Goal: Task Accomplishment & Management: Use online tool/utility

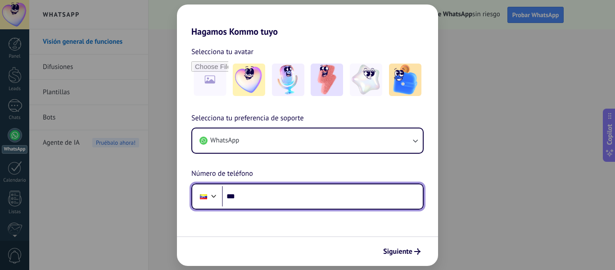
click at [273, 192] on input "***" at bounding box center [322, 196] width 201 height 21
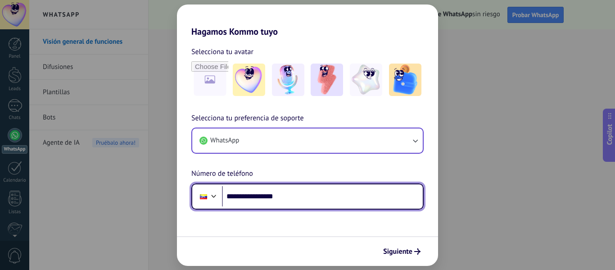
type input "**********"
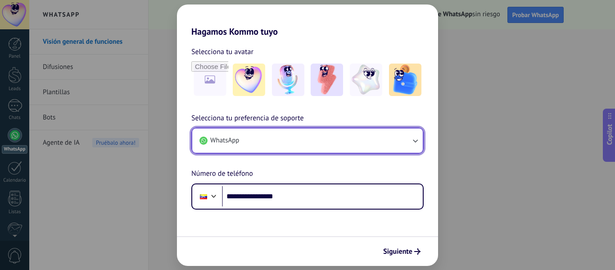
click at [290, 141] on button "WhatsApp" at bounding box center [307, 140] width 230 height 24
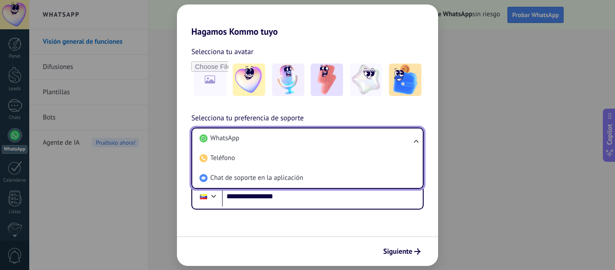
click at [290, 141] on li "WhatsApp" at bounding box center [306, 138] width 220 height 20
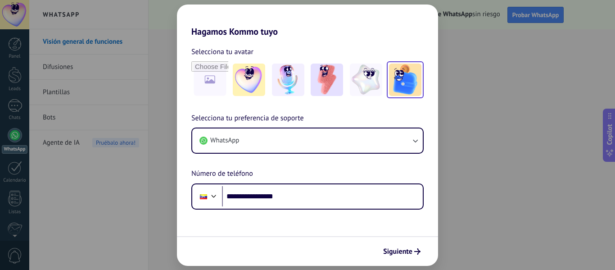
click at [406, 86] on img at bounding box center [405, 79] width 32 height 32
click at [405, 254] on span "Siguiente" at bounding box center [397, 251] width 29 height 6
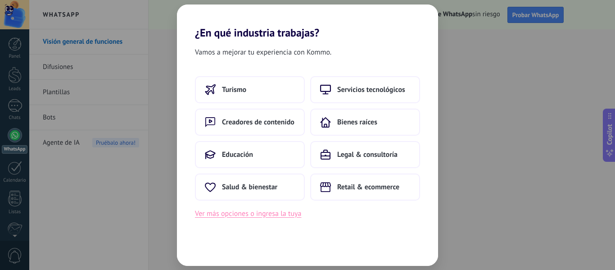
click at [271, 213] on button "Ver más opciones o ingresa la tuya" at bounding box center [248, 213] width 106 height 12
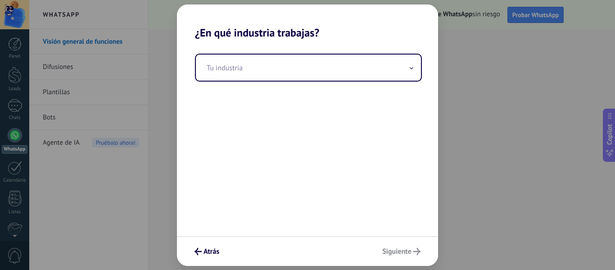
click at [271, 49] on div "Tu industria" at bounding box center [307, 137] width 261 height 197
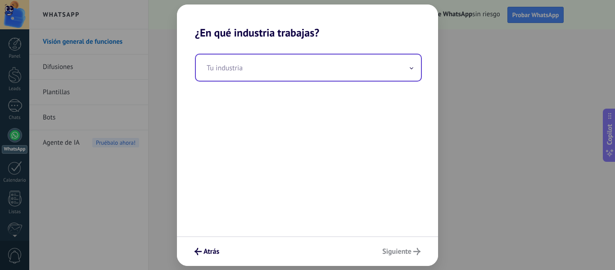
click at [272, 75] on input "text" at bounding box center [308, 67] width 225 height 26
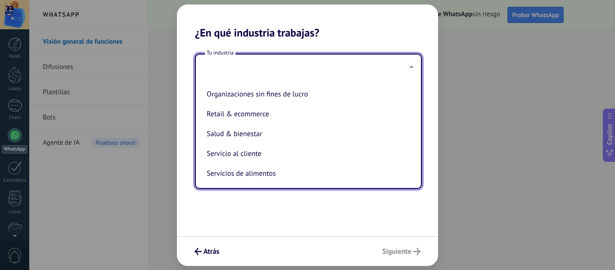
scroll to position [149, 0]
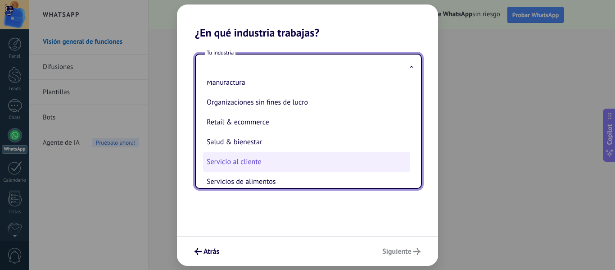
click at [260, 163] on li "Servicio al cliente" at bounding box center [306, 162] width 207 height 20
type input "**********"
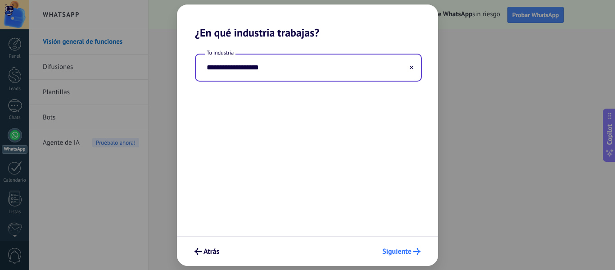
click at [393, 248] on span "Siguiente" at bounding box center [396, 251] width 29 height 6
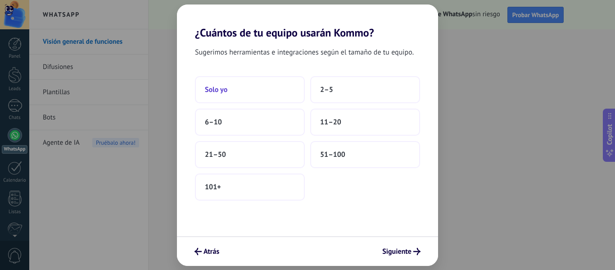
click at [282, 88] on button "Solo yo" at bounding box center [250, 89] width 110 height 27
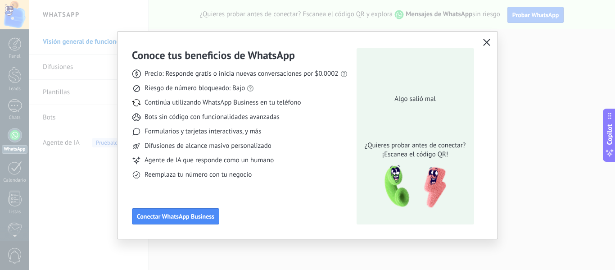
click at [484, 43] on icon "button" at bounding box center [486, 42] width 7 height 7
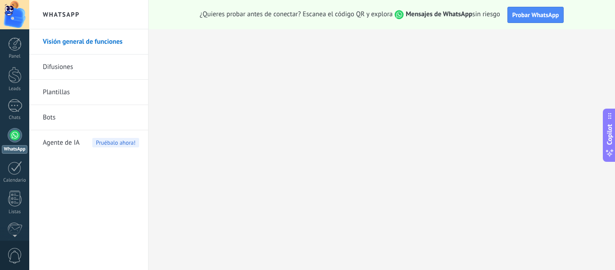
scroll to position [105, 0]
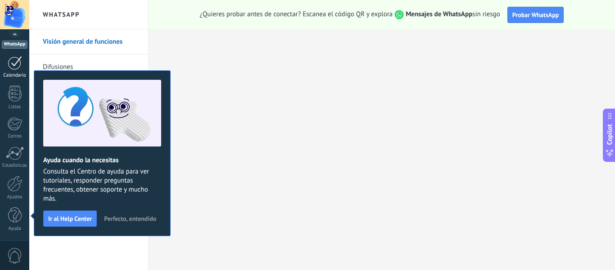
click at [14, 73] on div "Calendario" at bounding box center [15, 75] width 26 height 6
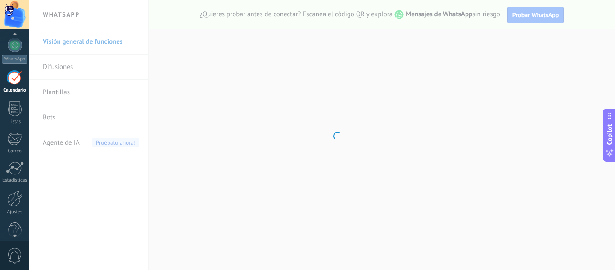
scroll to position [26, 0]
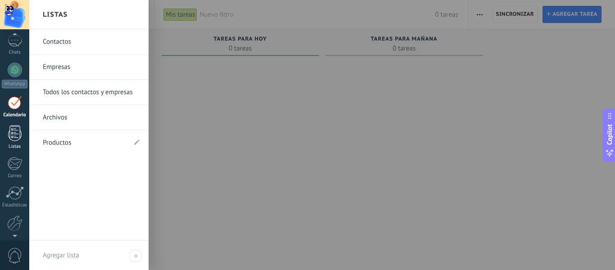
scroll to position [15, 0]
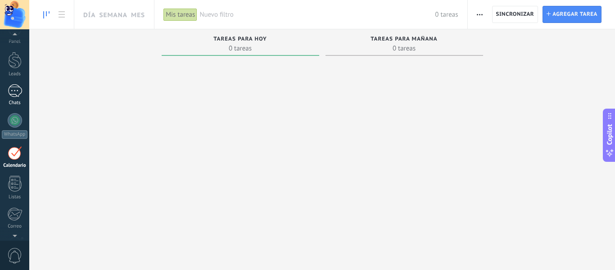
click at [18, 91] on div at bounding box center [15, 90] width 14 height 13
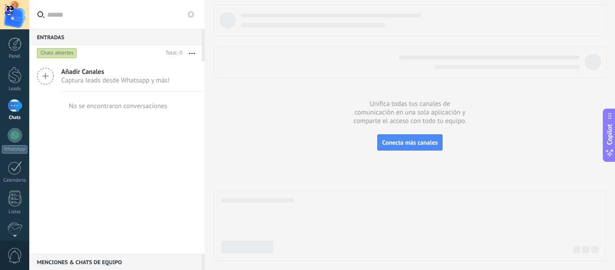
click at [152, 80] on span "Captura leads desde Whatsapp y más!" at bounding box center [115, 80] width 108 height 9
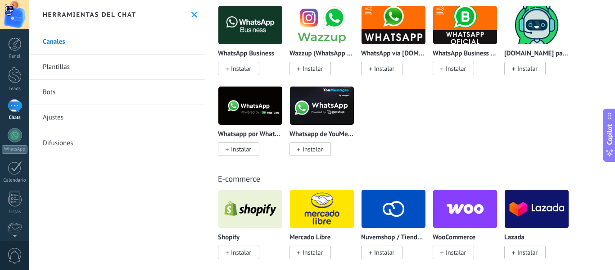
scroll to position [315, 0]
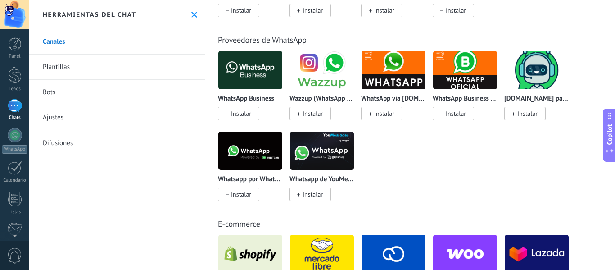
click at [235, 197] on span "Instalar" at bounding box center [241, 194] width 20 height 8
